Goal: Task Accomplishment & Management: Use online tool/utility

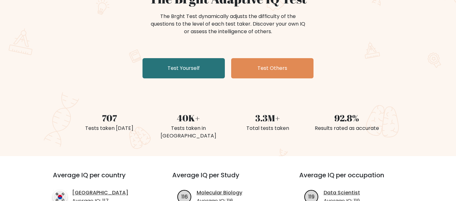
scroll to position [77, 0]
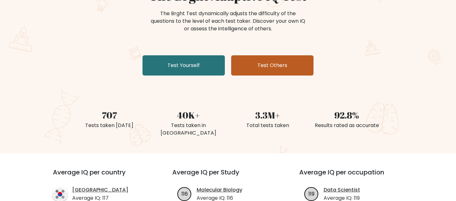
click at [267, 65] on link "Test Others" at bounding box center [272, 65] width 82 height 20
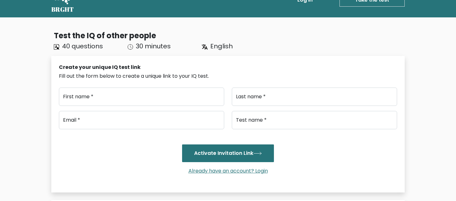
scroll to position [18, 0]
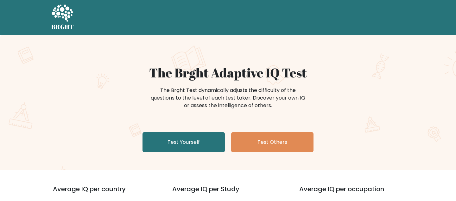
scroll to position [78, 0]
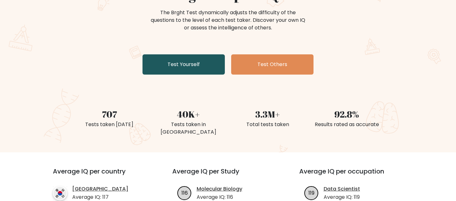
click at [167, 66] on link "Test Yourself" at bounding box center [184, 64] width 82 height 20
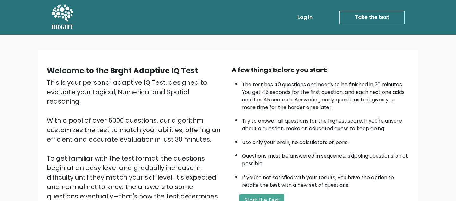
scroll to position [69, 0]
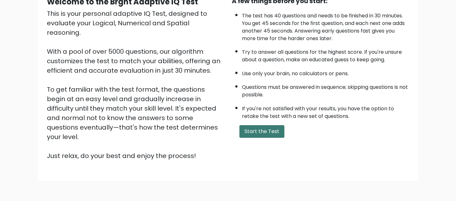
click at [266, 132] on button "Start the Test" at bounding box center [262, 131] width 45 height 13
